Goal: Information Seeking & Learning: Find specific fact

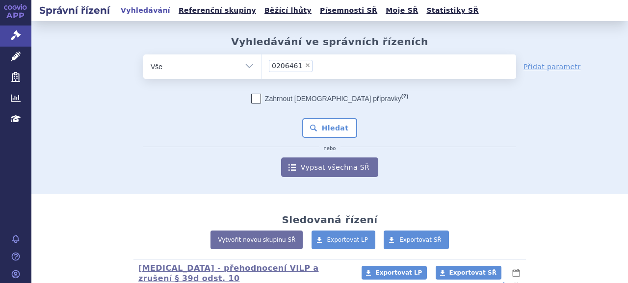
click at [327, 119] on button "Hledat" at bounding box center [329, 128] width 55 height 20
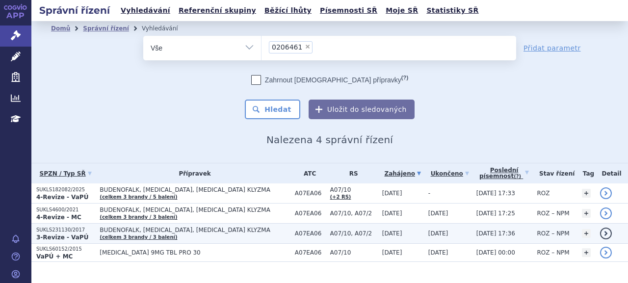
click at [76, 234] on strong "3-Revize - VaPÚ" at bounding box center [62, 237] width 52 height 7
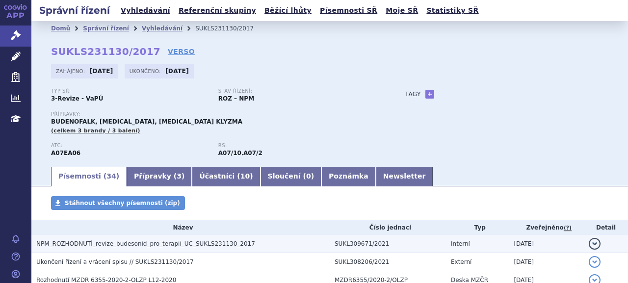
click at [100, 244] on span "NPM_ROZHODNUTÍ_revize_budesonid_pro_terapii_UC_SUKLS231130_2017" at bounding box center [145, 244] width 219 height 7
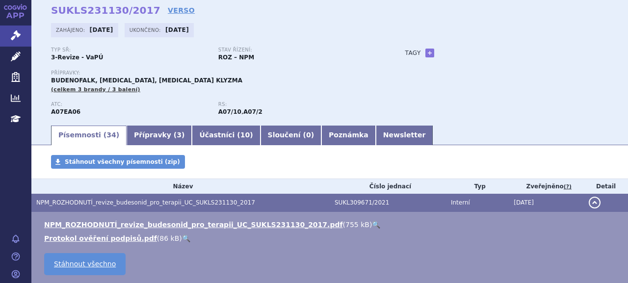
scroll to position [98, 0]
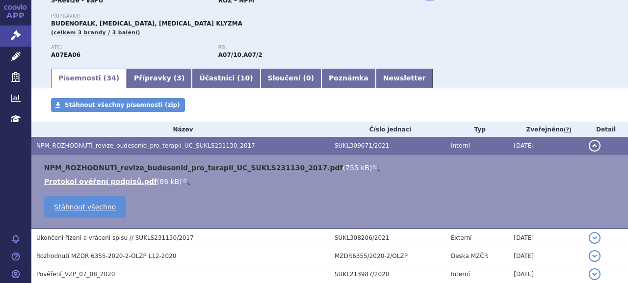
click at [120, 170] on link "NPM_ROZHODNUTÍ_revize_budesonid_pro_terapii_UC_SUKLS231130_2017.pdf" at bounding box center [193, 168] width 299 height 8
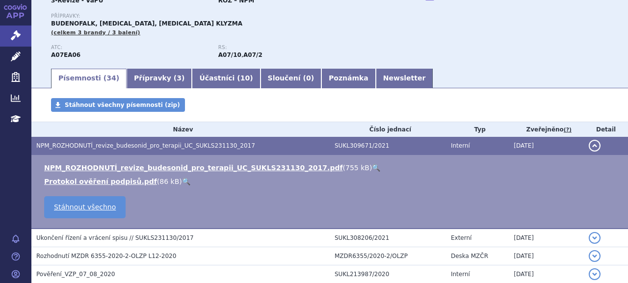
scroll to position [0, 0]
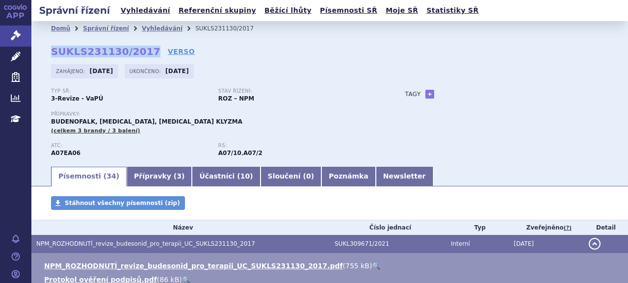
drag, startPoint x: 49, startPoint y: 53, endPoint x: 142, endPoint y: 45, distance: 93.5
click at [142, 45] on div "Domů Správní řízení Vyhledávání SUKLS231130/2017 SUKLS231130/2017 VERSO Zahájen…" at bounding box center [329, 101] width 597 height 130
copy strong "SUKLS231130/2017"
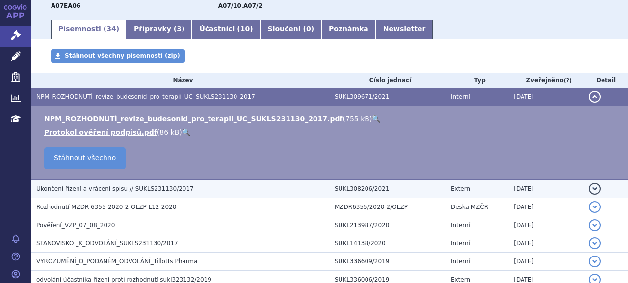
scroll to position [465, 0]
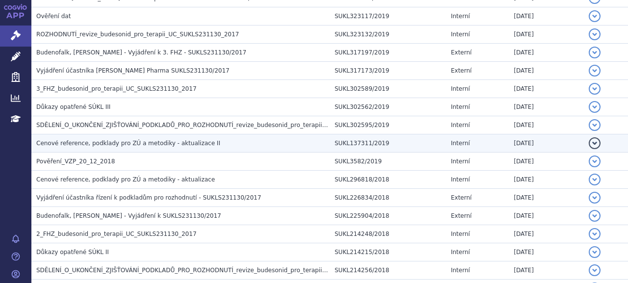
click at [150, 142] on span "Cenové reference, podklady pro ZÚ a metodiky - aktualizace II" at bounding box center [128, 143] width 184 height 7
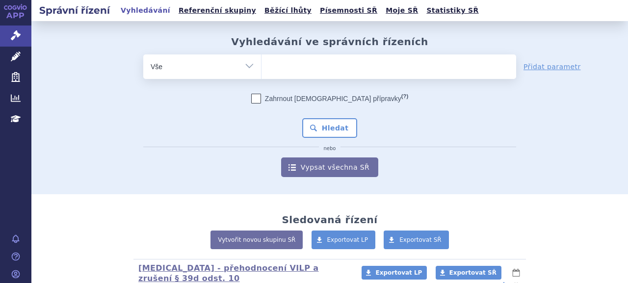
click at [306, 62] on ul at bounding box center [389, 64] width 255 height 21
click at [262, 62] on select at bounding box center [261, 66] width 0 height 25
paste input "0206461"
type input "0206461"
select select "0206461"
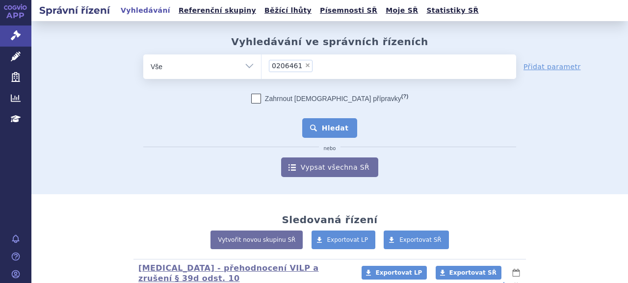
click at [321, 128] on button "Hledat" at bounding box center [329, 128] width 55 height 20
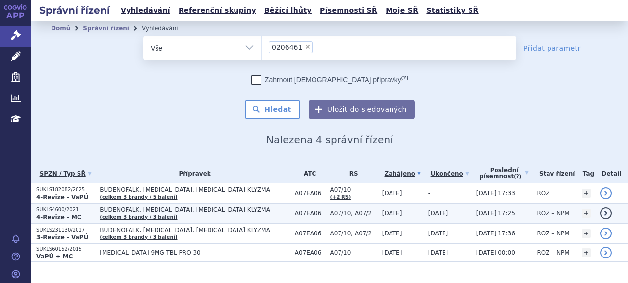
click at [69, 214] on strong "4-Revize - MC" at bounding box center [58, 217] width 45 height 7
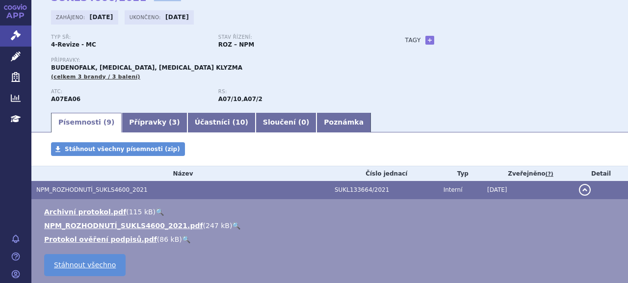
scroll to position [98, 0]
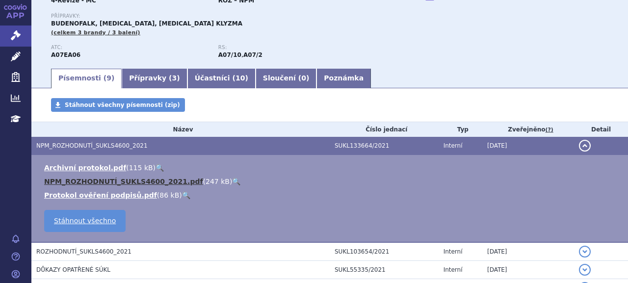
click at [78, 182] on link "NPM_ROZHODNUTÍ_SUKLS4600_2021.pdf" at bounding box center [123, 182] width 159 height 8
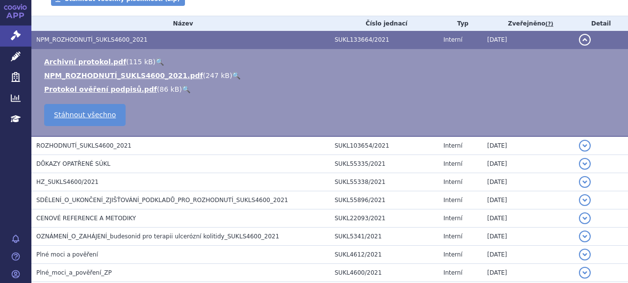
scroll to position [261, 0]
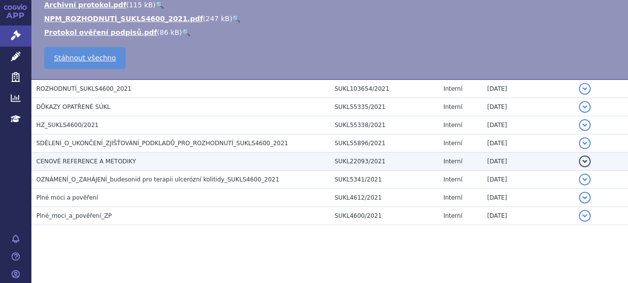
click at [75, 158] on span "CENOVÉ REFERENCE A METODIKY" at bounding box center [86, 161] width 100 height 7
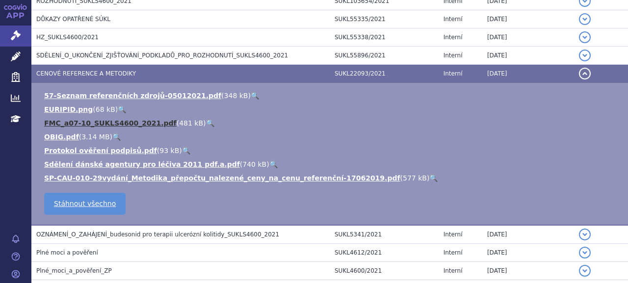
click at [87, 119] on link "FMC_a07-10_SUKLS4600_2021.pdf" at bounding box center [110, 123] width 133 height 8
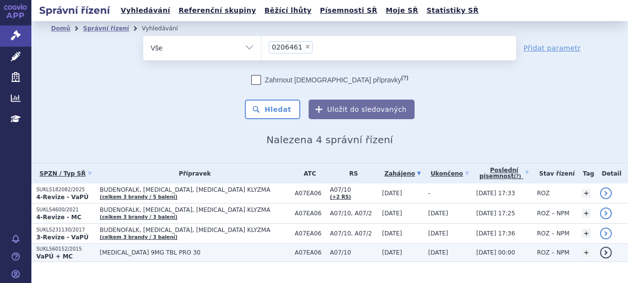
click at [75, 253] on p "VaPÚ + MC" at bounding box center [65, 257] width 58 height 8
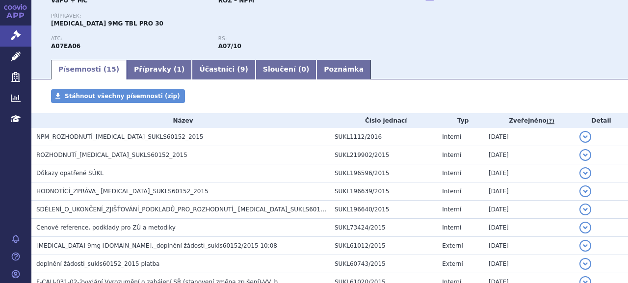
scroll to position [184, 0]
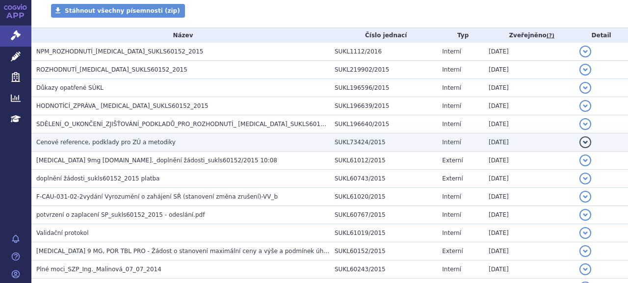
click at [73, 140] on span "Cenové reference, podklady pro ZÚ a metodiky" at bounding box center [105, 142] width 139 height 7
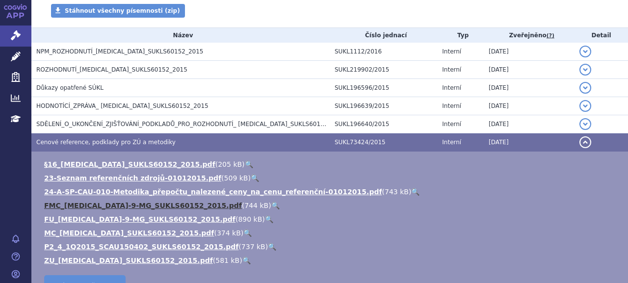
click at [110, 205] on link "FMC_CORTIMENT-9-MG_SUKLS60152_2015.pdf" at bounding box center [143, 206] width 198 height 8
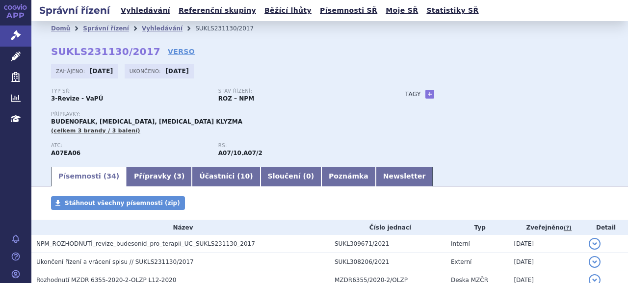
scroll to position [220, 0]
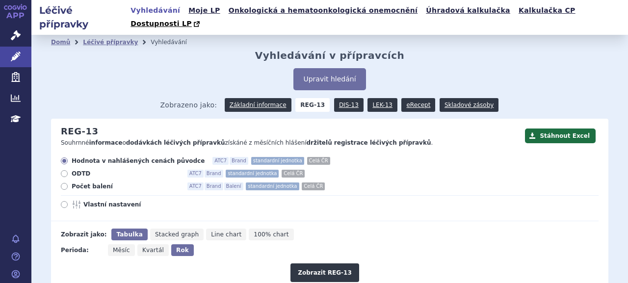
scroll to position [268, 0]
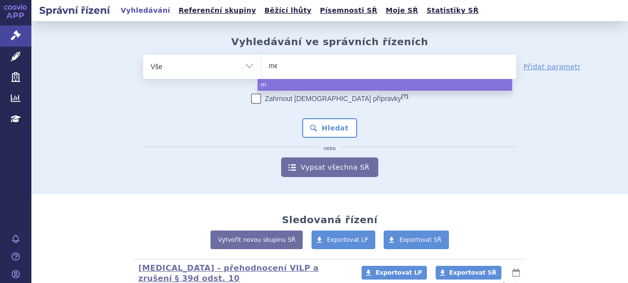
type input "meno"
type input "menopu"
type input "menopur"
select select "menopur"
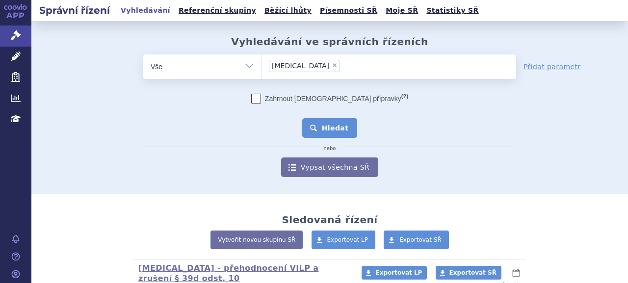
click at [334, 133] on button "Hledat" at bounding box center [329, 128] width 55 height 20
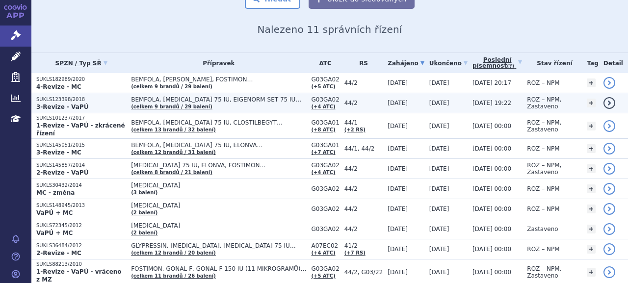
scroll to position [98, 0]
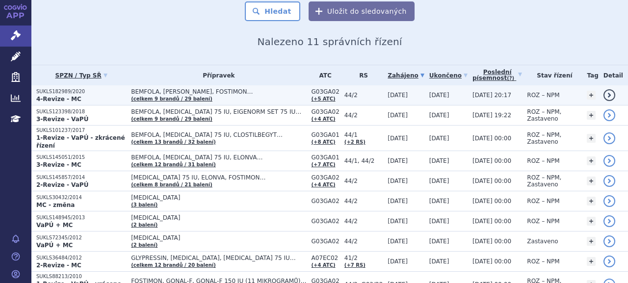
click at [68, 90] on p "SUKLS182989/2020" at bounding box center [81, 91] width 90 height 7
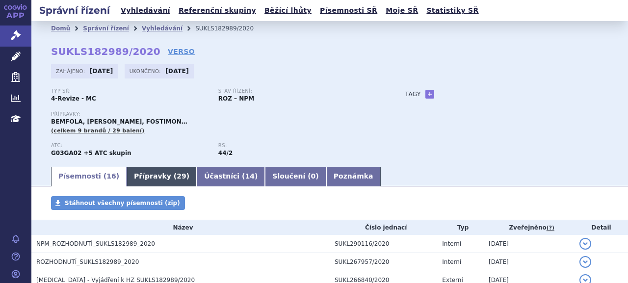
scroll to position [98, 0]
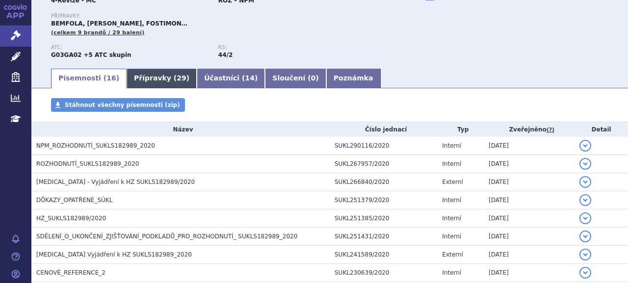
click at [141, 88] on link "Přípravky ( 29 )" at bounding box center [162, 79] width 70 height 20
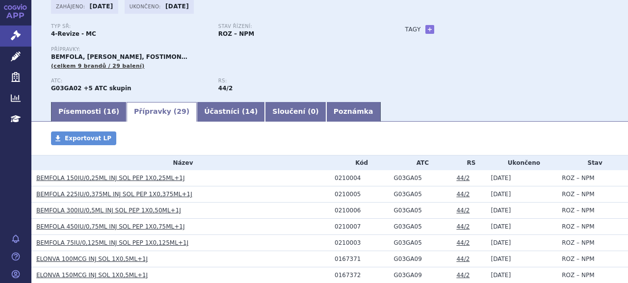
scroll to position [310, 0]
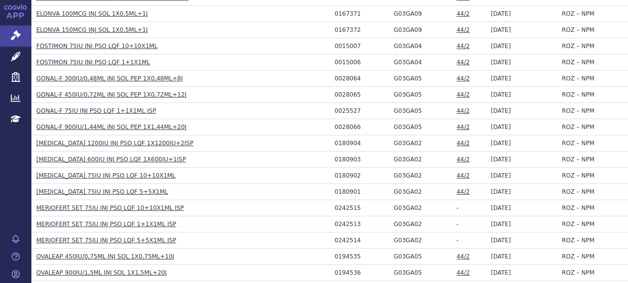
click at [342, 144] on div "0180904" at bounding box center [362, 143] width 54 height 7
copy div "0180904"
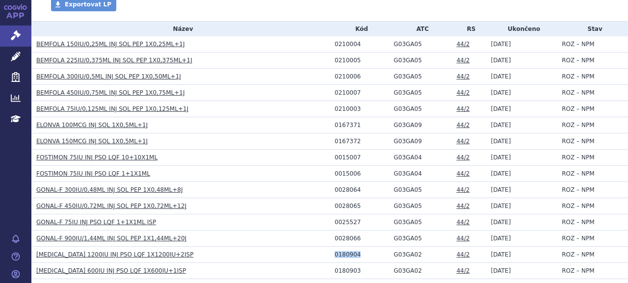
scroll to position [114, 0]
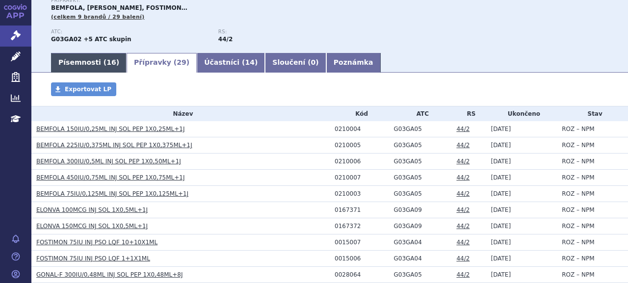
click at [97, 70] on link "Písemnosti ( 16 )" at bounding box center [89, 63] width 76 height 20
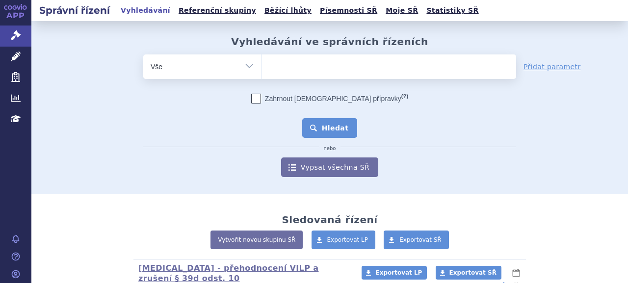
type input "0180904"
select select "0180904"
click at [323, 128] on button "Hledat" at bounding box center [329, 128] width 55 height 20
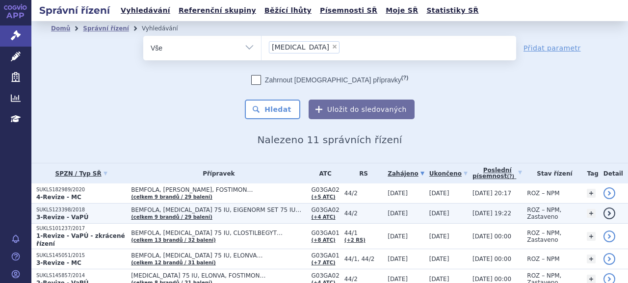
scroll to position [49, 0]
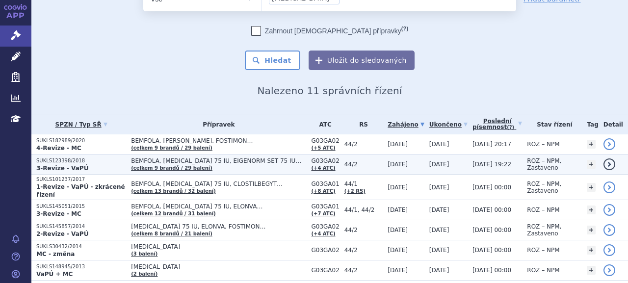
click at [92, 161] on p "SUKLS123398/2018" at bounding box center [81, 161] width 90 height 7
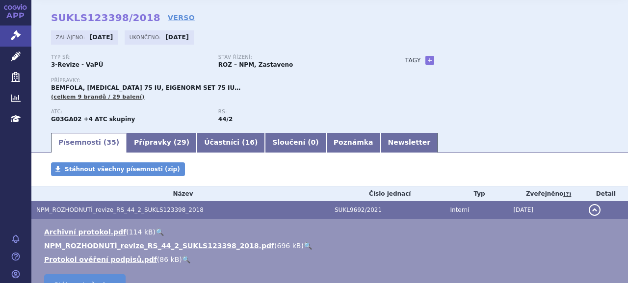
scroll to position [49, 0]
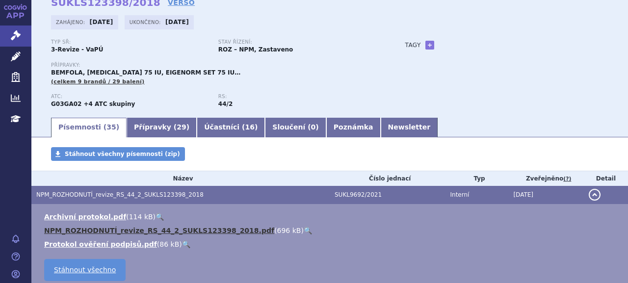
click at [112, 233] on link "NPM_ROZHODNUTÍ_revize_RS_44_2_SUKLS123398_2018.pdf" at bounding box center [159, 231] width 230 height 8
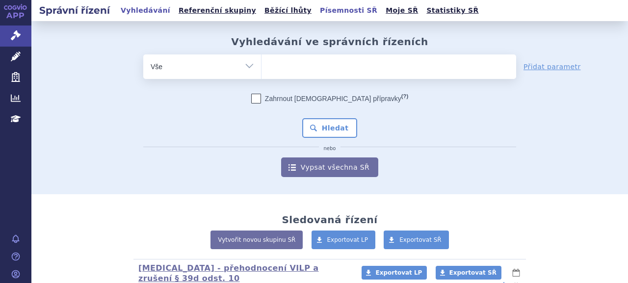
drag, startPoint x: 0, startPoint y: 0, endPoint x: 306, endPoint y: 11, distance: 306.5
click at [317, 11] on link "Písemnosti SŘ" at bounding box center [348, 10] width 63 height 13
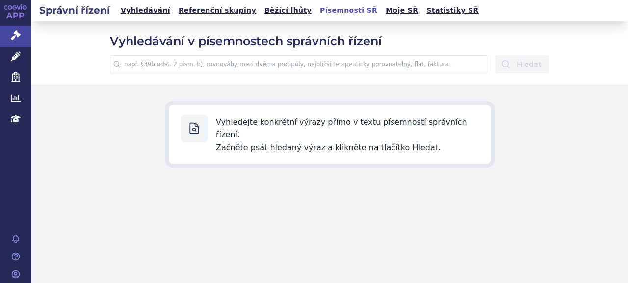
click at [221, 67] on input "text" at bounding box center [298, 64] width 377 height 18
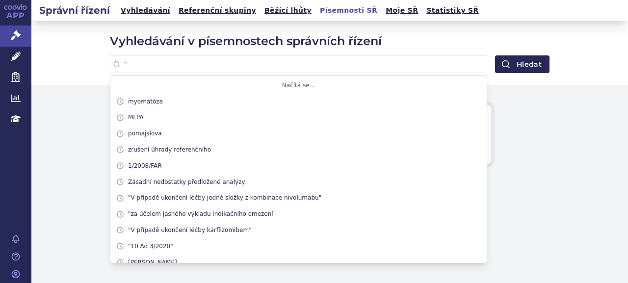
paste input "pozbylo platnosti"
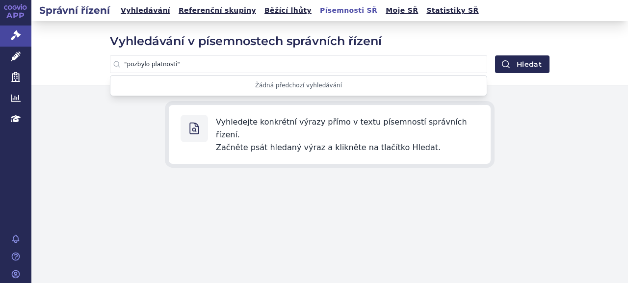
type input ""pozbylo platnosti""
click at [495, 55] on button "Hledat" at bounding box center [522, 64] width 54 height 18
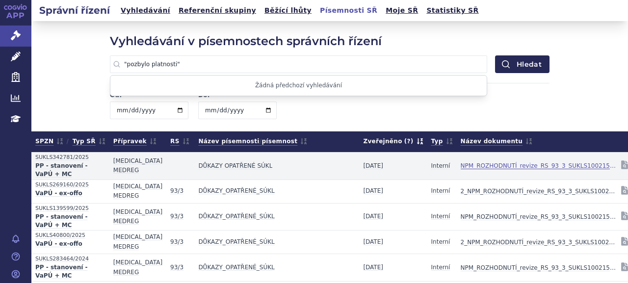
click at [537, 166] on link "NPM_ROZHODNUTÍ_revize_RS_93_3_SUKLS100215_2014.pdf" at bounding box center [539, 166] width 157 height 14
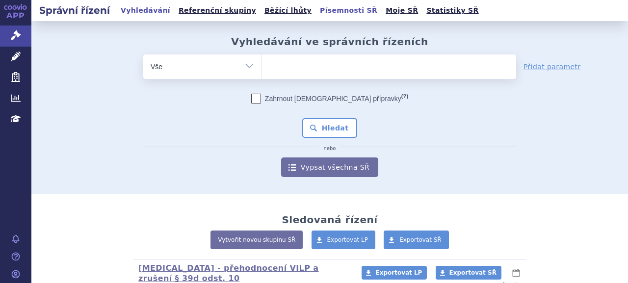
click at [317, 10] on link "Písemnosti SŘ" at bounding box center [348, 10] width 63 height 13
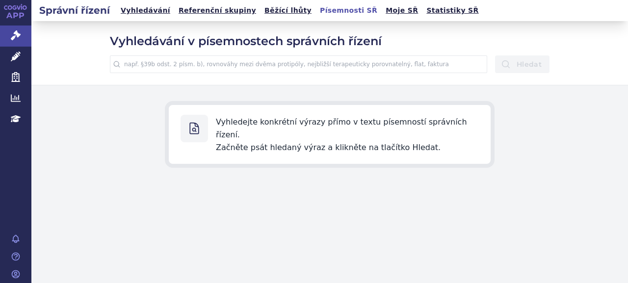
click at [305, 64] on input "text" at bounding box center [298, 64] width 377 height 18
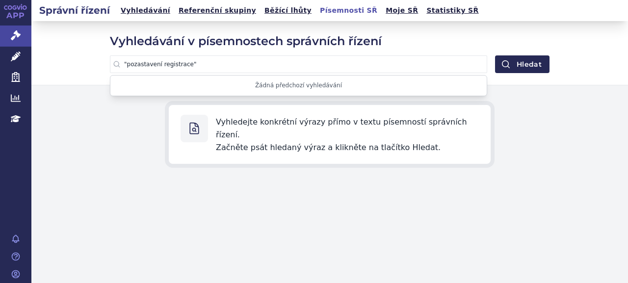
type input ""pozastavení registrace""
click at [495, 55] on button "Hledat" at bounding box center [522, 64] width 54 height 18
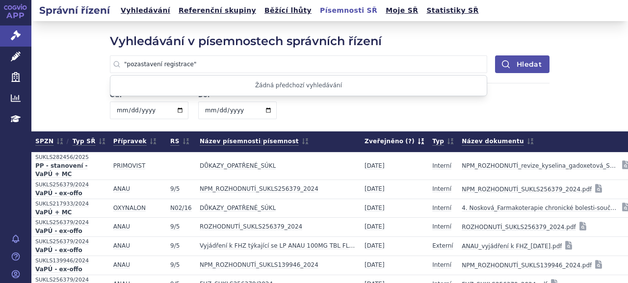
click at [507, 66] on icon "submit" at bounding box center [506, 64] width 10 height 10
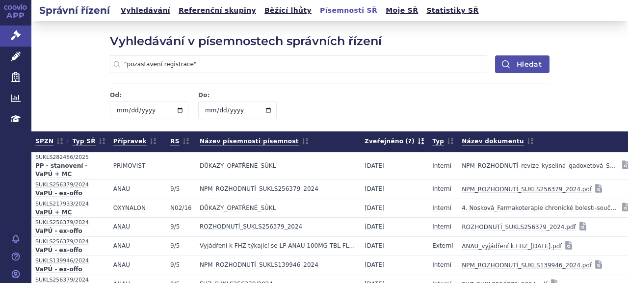
click at [517, 63] on button "Hledat" at bounding box center [522, 64] width 54 height 18
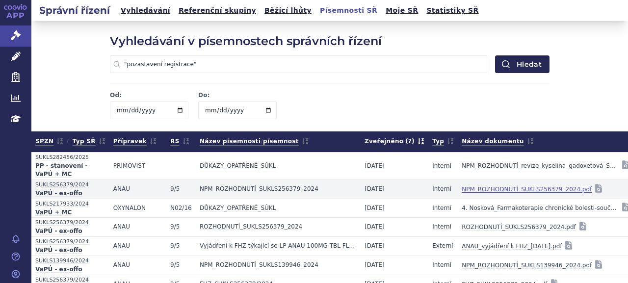
click at [490, 190] on link "NPM_ROZHODNUTÍ_SUKLS256379_2024.pdf" at bounding box center [527, 190] width 130 height 14
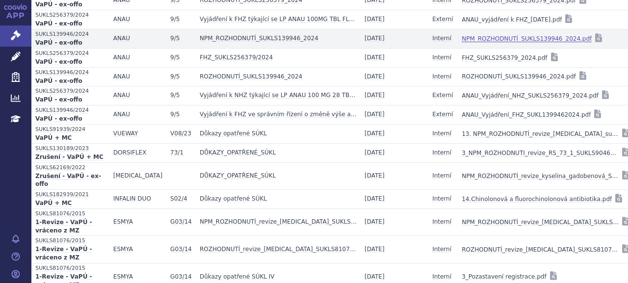
scroll to position [245, 0]
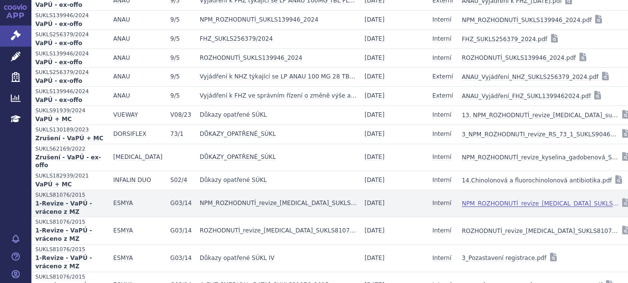
click at [485, 197] on link "NPM_ROZHODNUTÍ_revize_ulipristal_SUKLS81076_2015.pdf" at bounding box center [540, 204] width 157 height 14
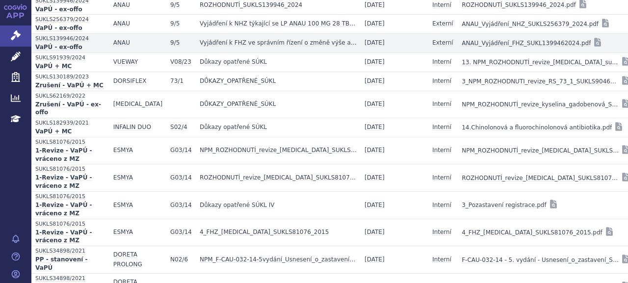
scroll to position [349, 0]
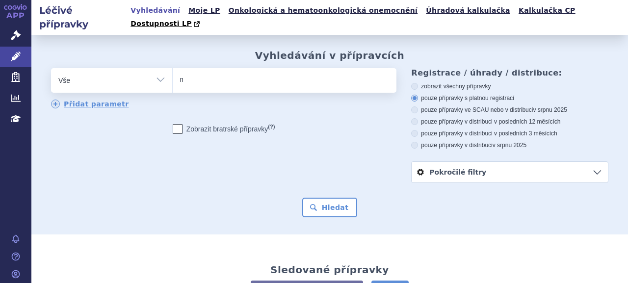
type input "me"
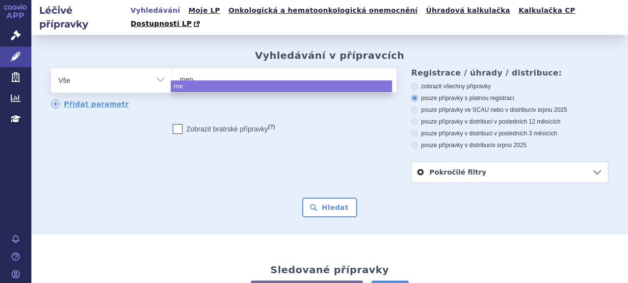
type input "meno"
type input "menop"
type input "menopur"
select select "menopur"
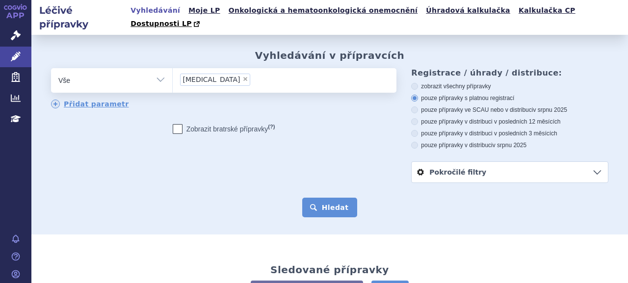
click at [334, 202] on button "Hledat" at bounding box center [329, 208] width 55 height 20
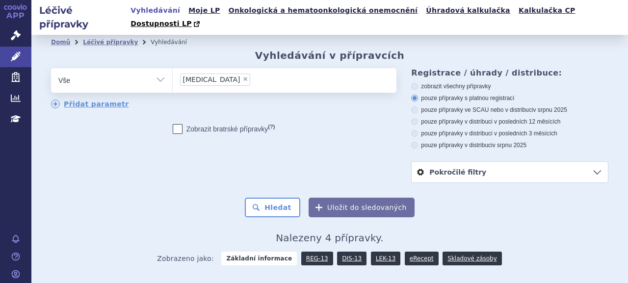
scroll to position [131, 0]
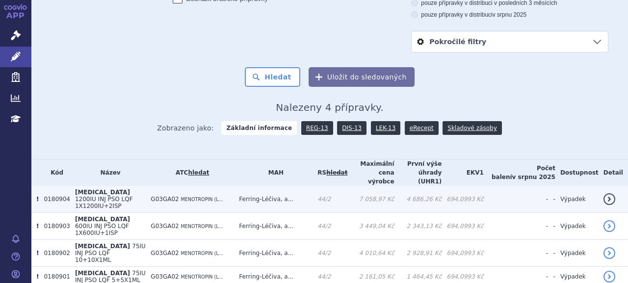
click at [201, 186] on td "G03GA02 MENOTROPIN (L..." at bounding box center [190, 199] width 88 height 27
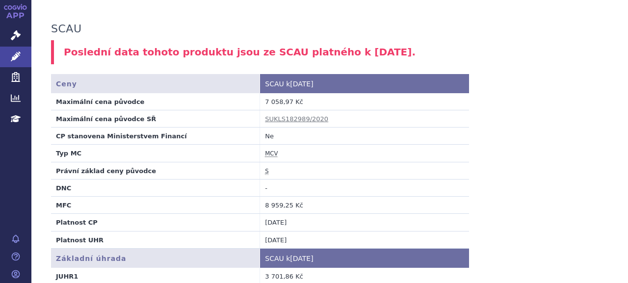
scroll to position [77, 0]
